Goal: Information Seeking & Learning: Learn about a topic

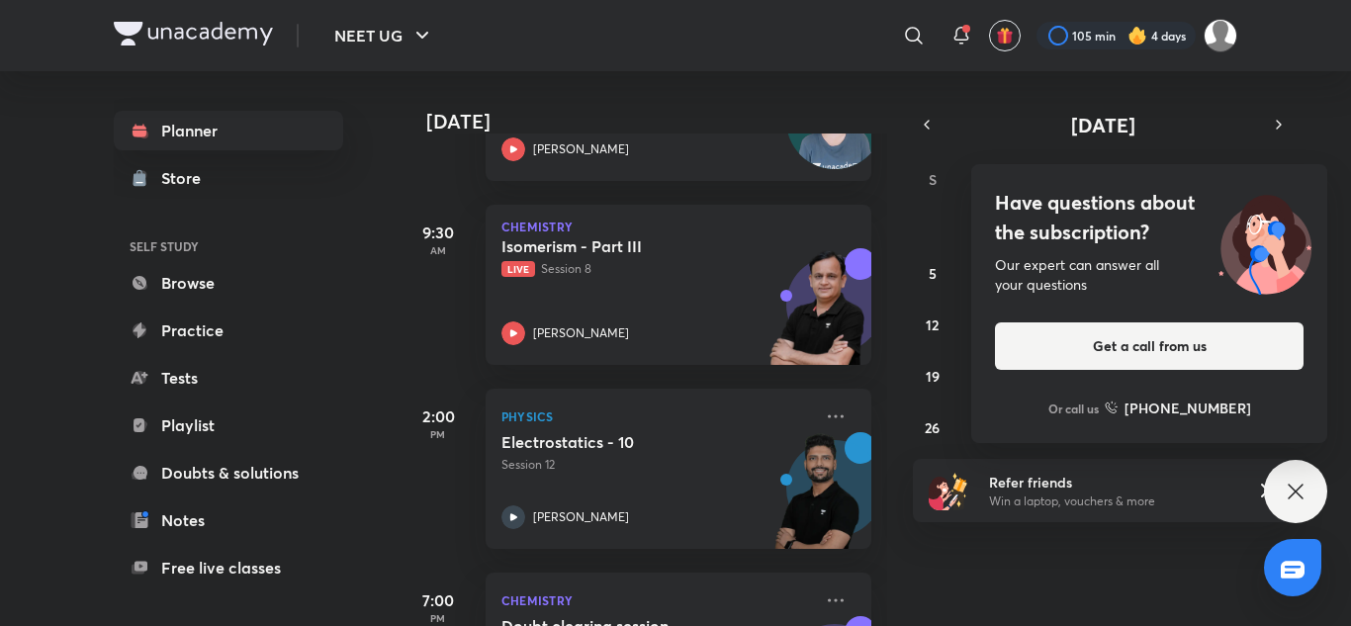
click at [1311, 493] on div "Have questions about the subscription? Our expert can answer all your questions…" at bounding box center [1295, 491] width 63 height 63
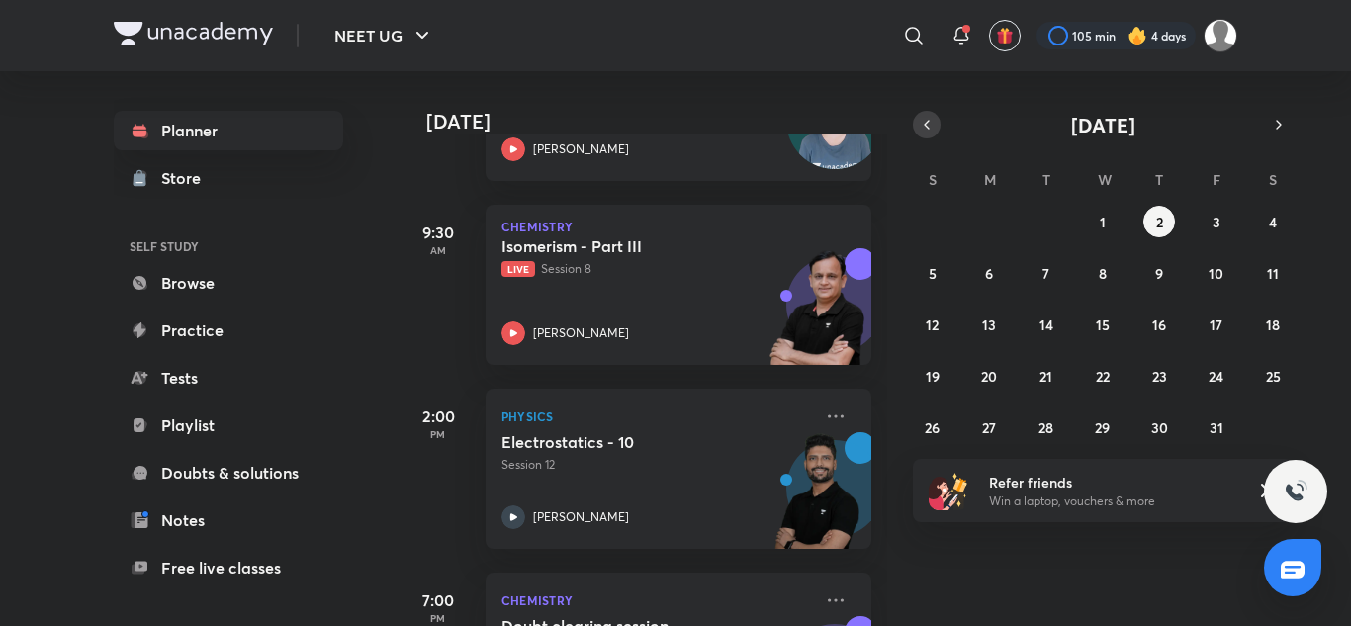
click at [917, 124] on button "button" at bounding box center [927, 125] width 28 height 28
click at [1039, 435] on abbr "30" at bounding box center [1046, 427] width 17 height 19
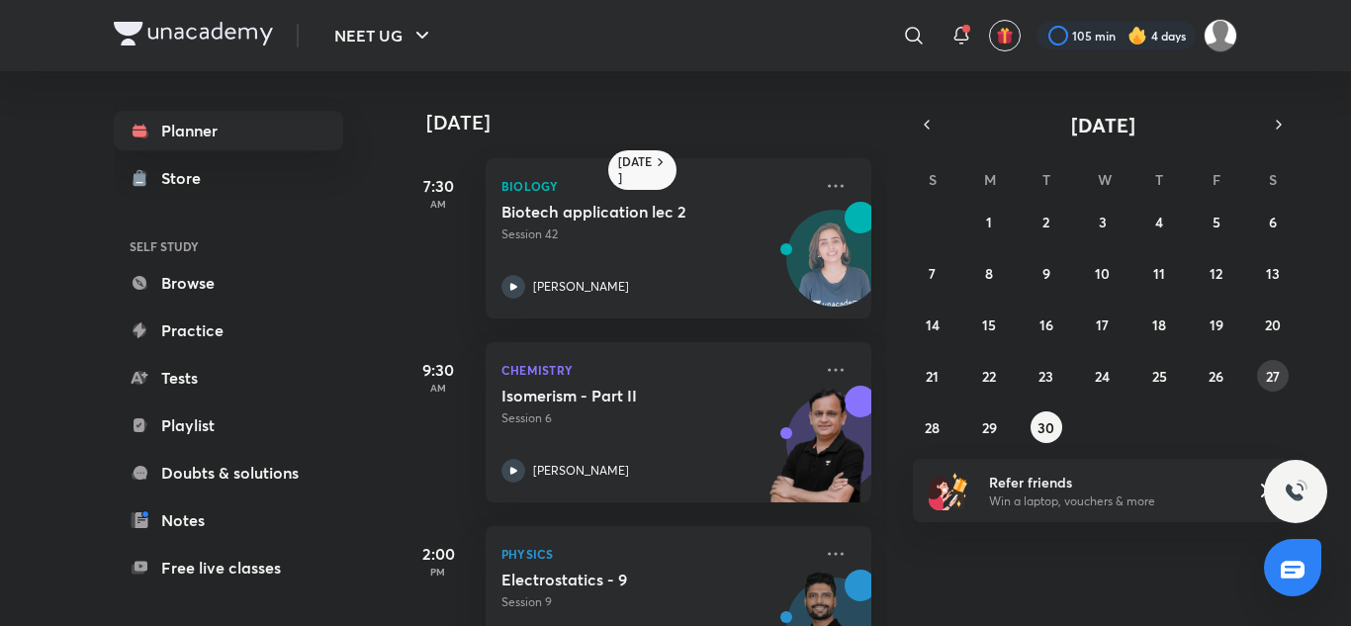
click at [1281, 373] on button "27" at bounding box center [1273, 376] width 32 height 32
click at [937, 425] on abbr "28" at bounding box center [932, 427] width 15 height 19
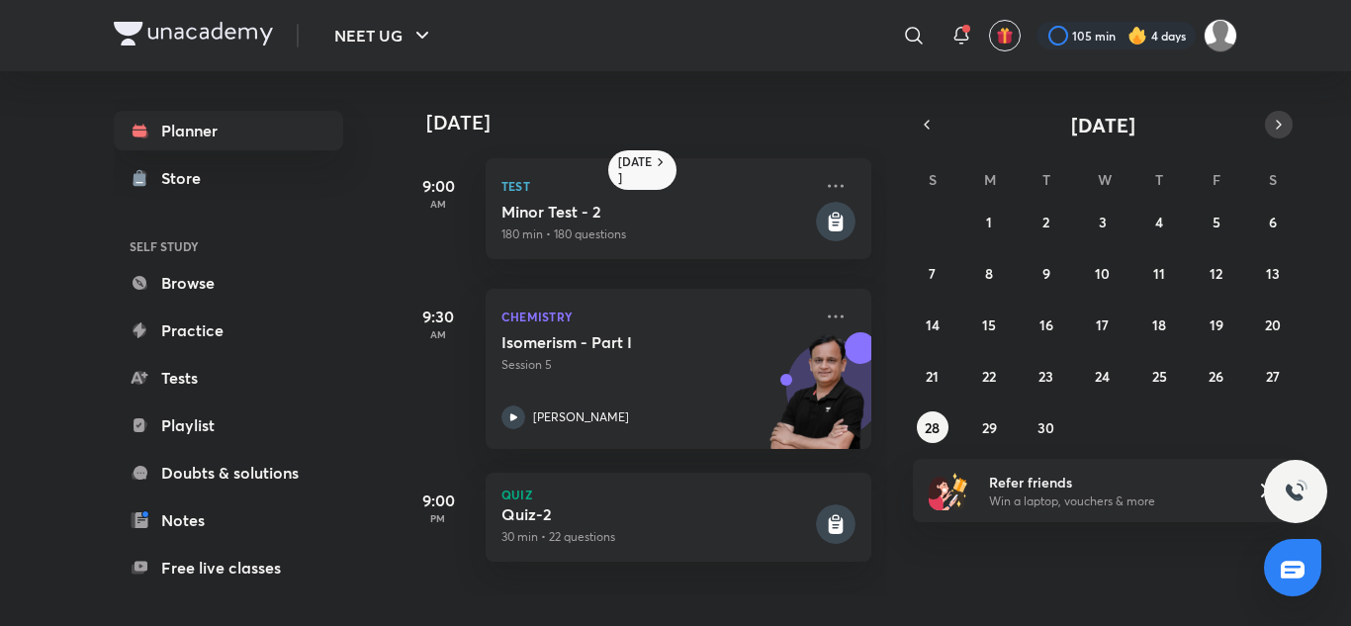
click at [1270, 123] on button "button" at bounding box center [1279, 125] width 28 height 28
click at [1160, 217] on abbr "2" at bounding box center [1159, 222] width 7 height 19
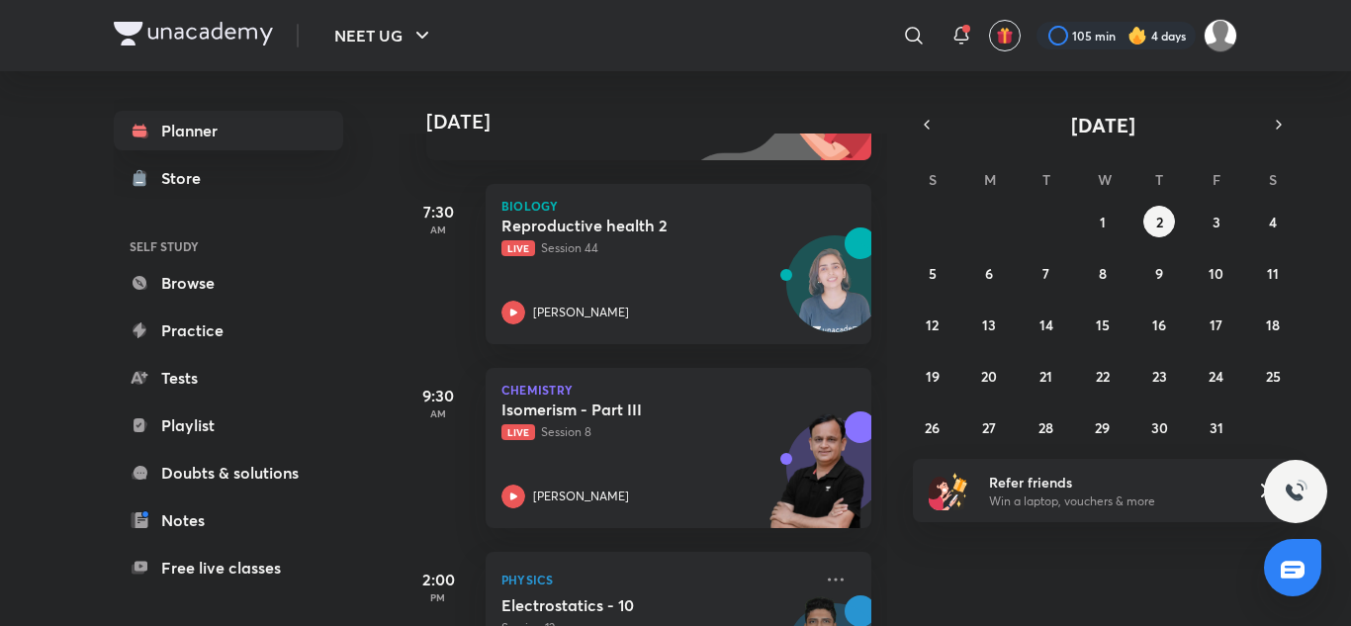
scroll to position [297, 0]
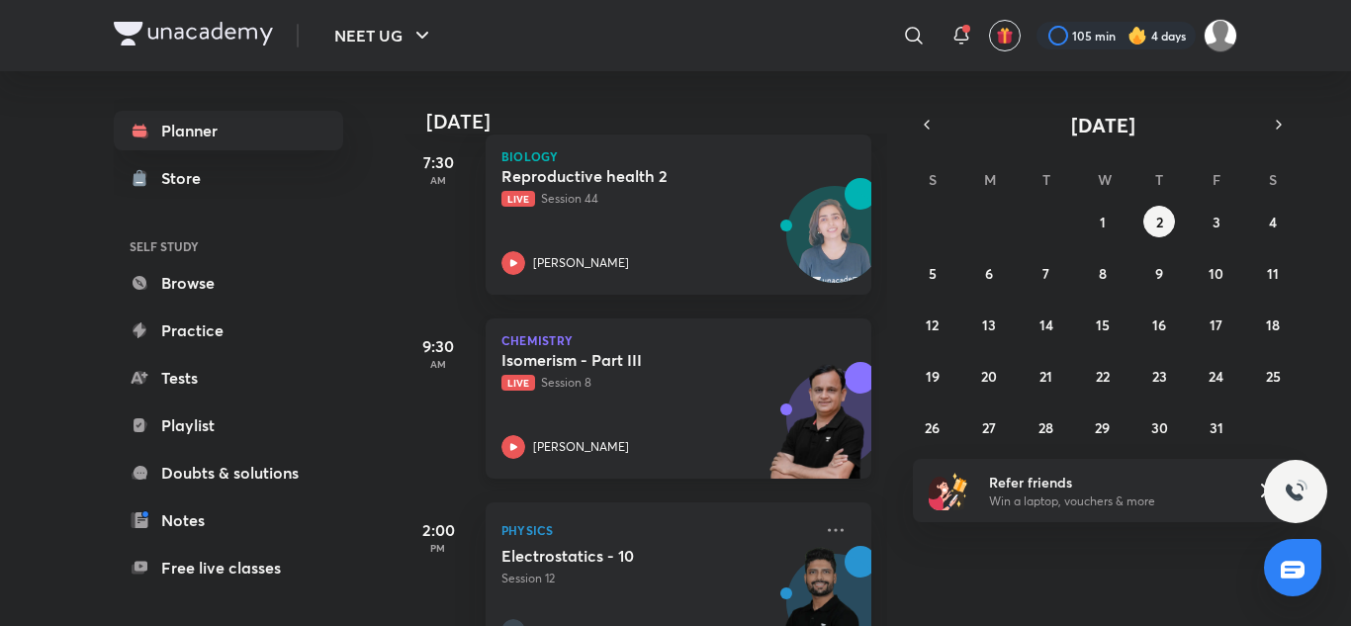
click at [586, 393] on div "Isomerism - Part III Live Session 8 [PERSON_NAME]" at bounding box center [657, 404] width 311 height 109
